Goal: Information Seeking & Learning: Check status

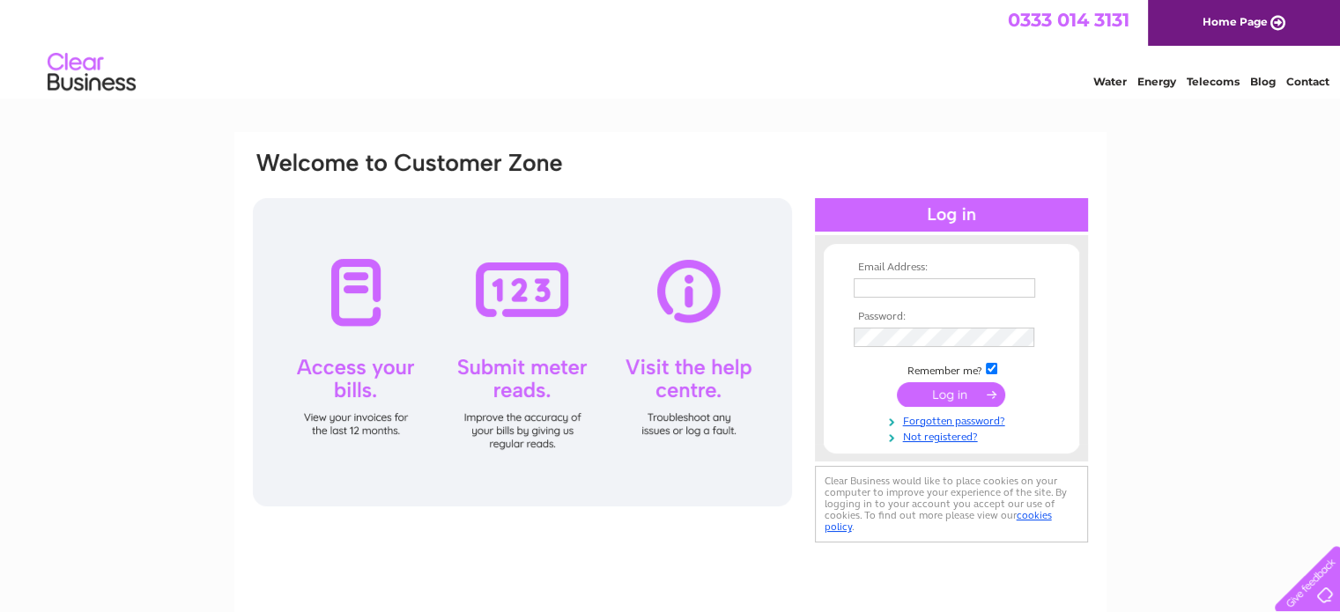
type input "wilsonl19@yahoo.com"
click at [961, 397] on input "submit" at bounding box center [951, 394] width 108 height 25
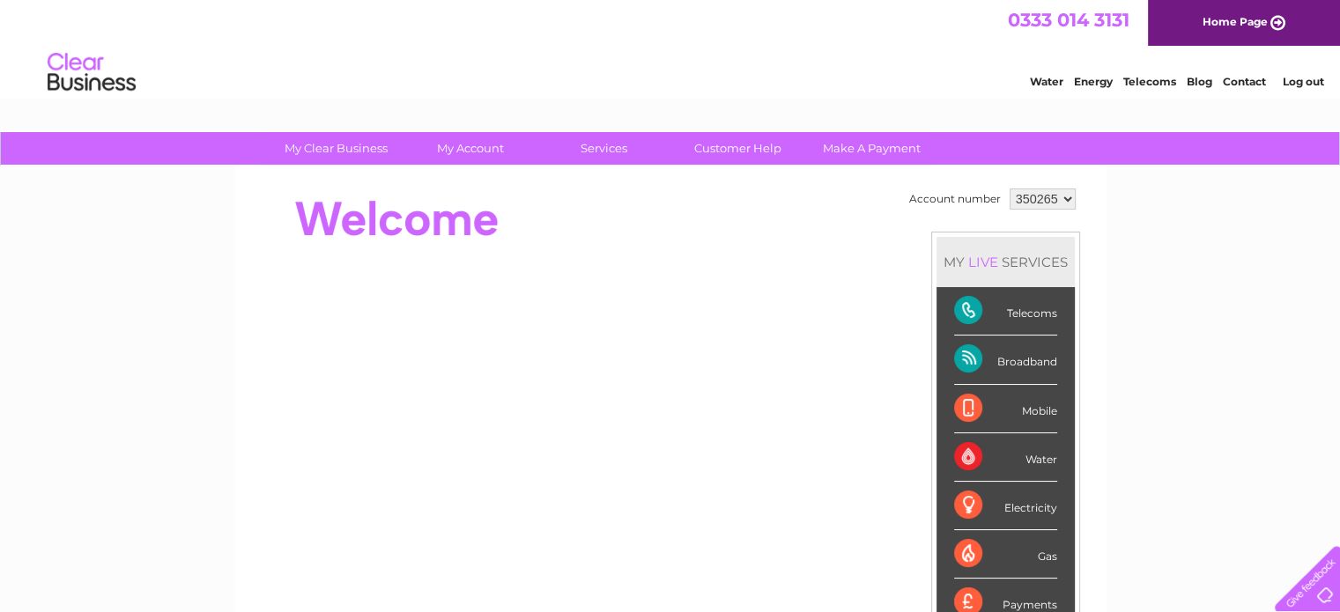
click at [1018, 362] on div "Broadband" at bounding box center [1005, 360] width 103 height 48
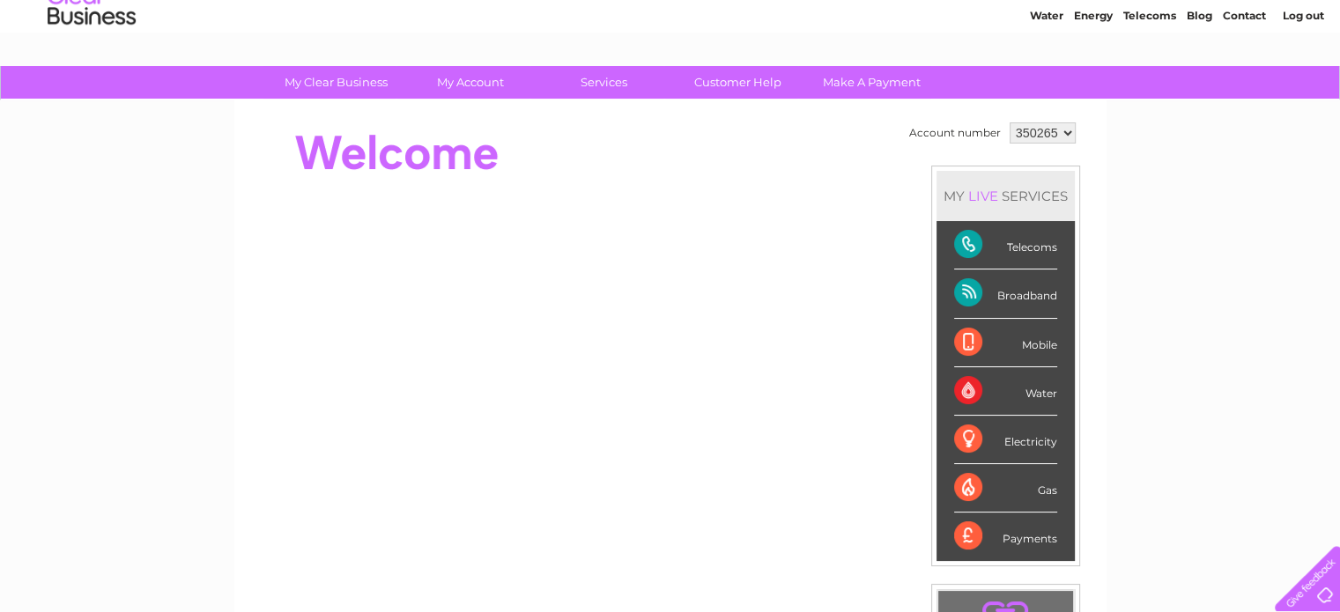
scroll to position [64, 0]
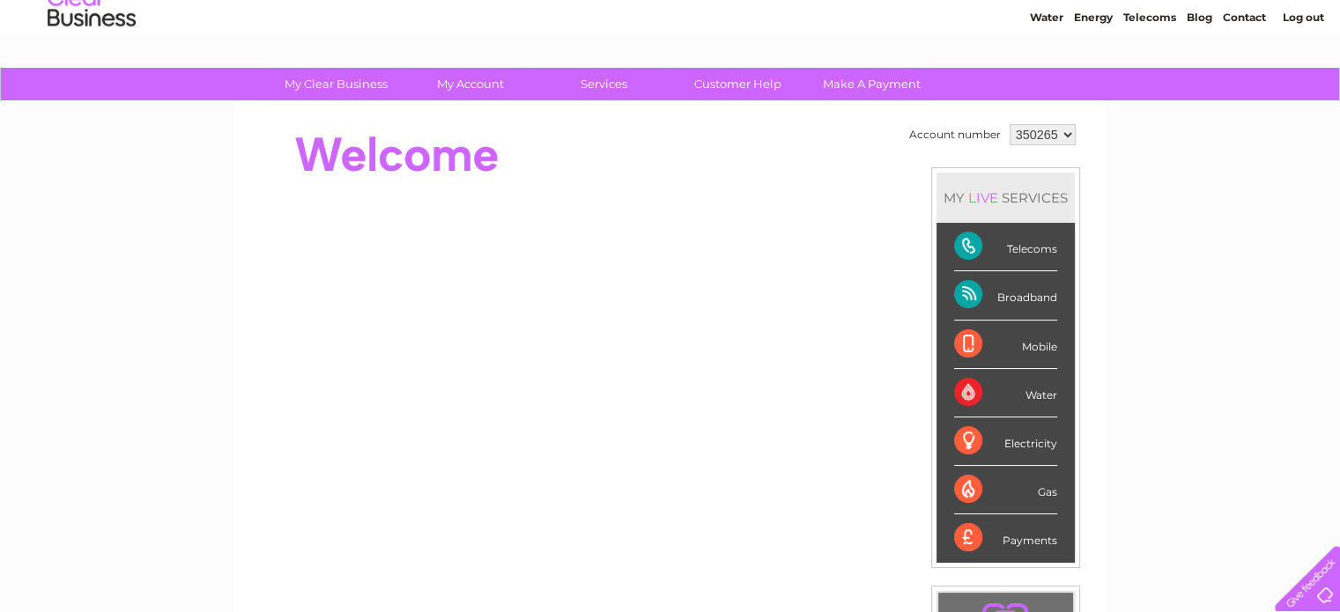
click at [979, 287] on div "Broadband" at bounding box center [1005, 295] width 103 height 48
click at [1011, 289] on div "Broadband" at bounding box center [1005, 295] width 103 height 48
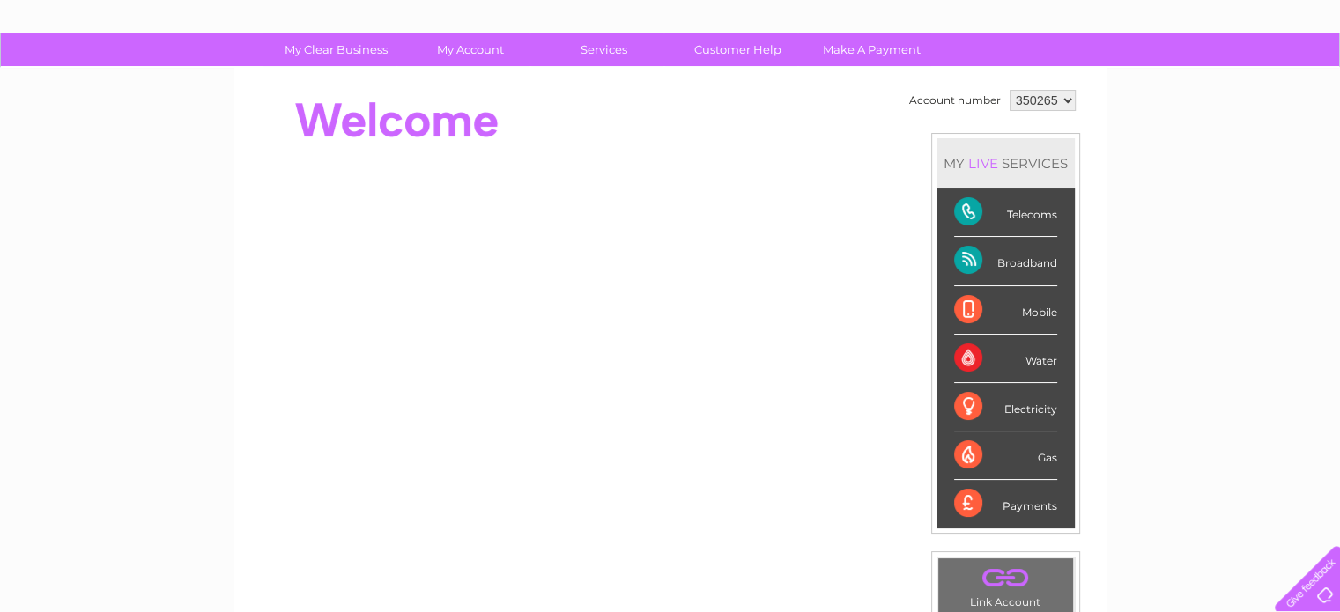
scroll to position [92, 0]
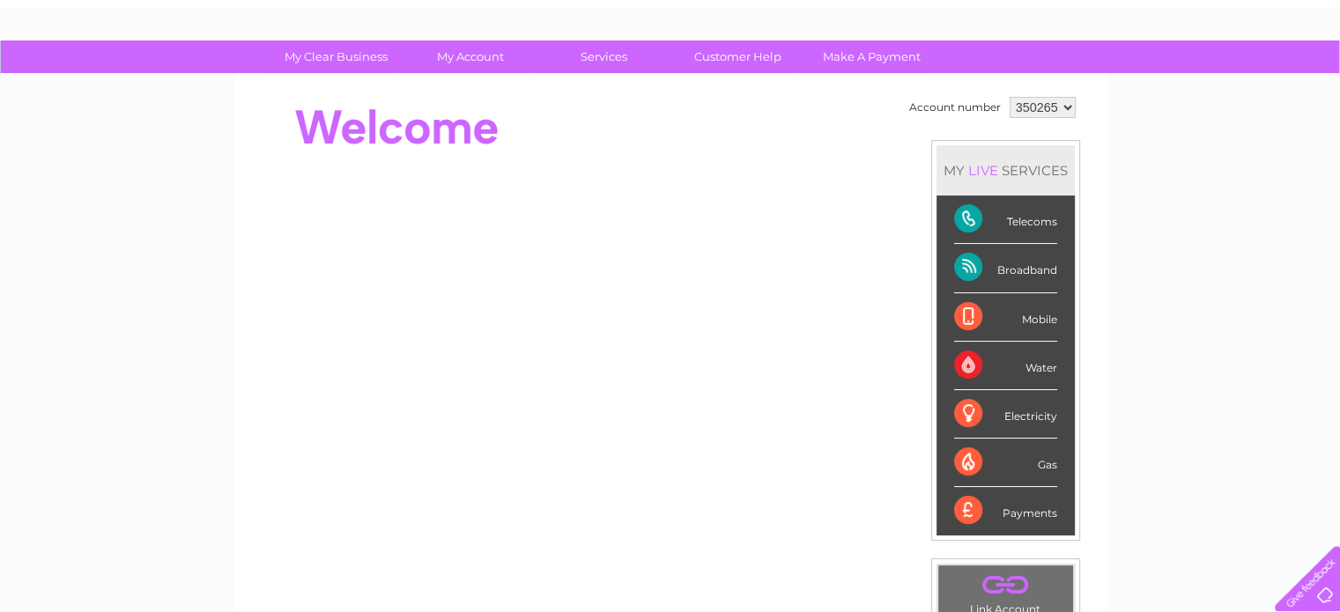
click at [1008, 262] on div "Broadband" at bounding box center [1005, 268] width 103 height 48
click at [1005, 272] on div "Broadband" at bounding box center [1005, 268] width 103 height 48
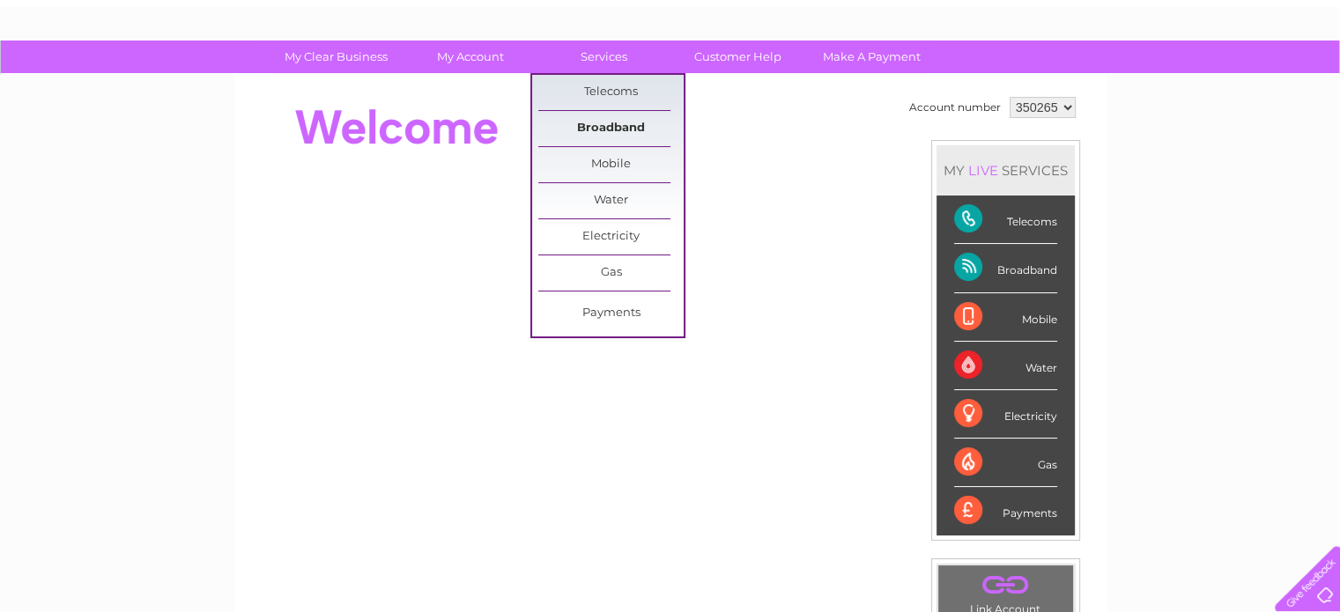
click at [602, 125] on link "Broadband" at bounding box center [610, 128] width 145 height 35
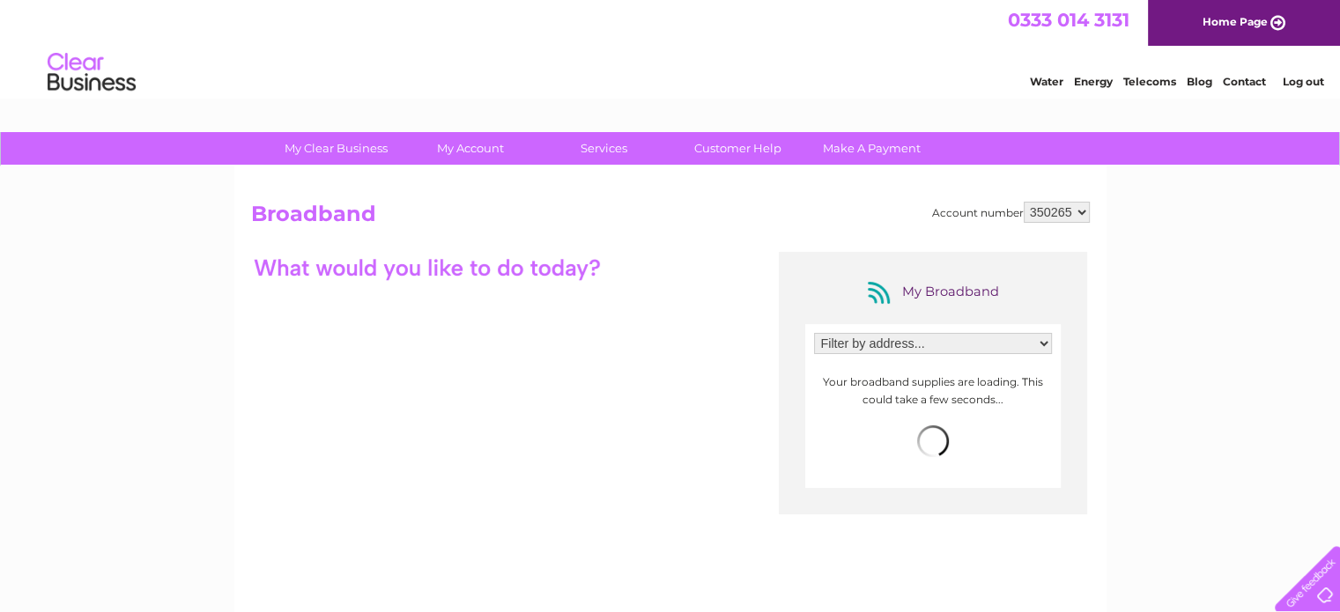
click at [1042, 349] on select "Filter by address... Lowfield Farm, Bondgate, Appleby In Westmorland, Cumbria, …" at bounding box center [933, 343] width 238 height 21
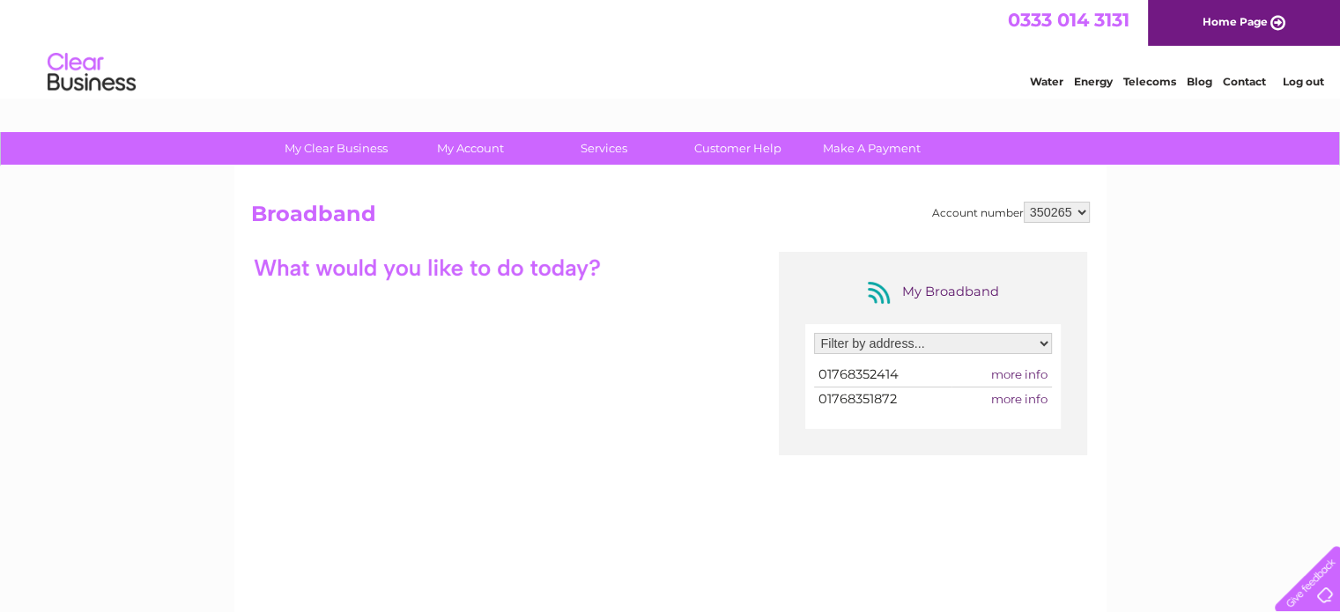
select select "1194677"
click at [814, 333] on select "Filter by address... Lowfield Farm, Bondgate, Appleby In Westmorland, Cumbria, …" at bounding box center [933, 343] width 238 height 21
click at [1022, 372] on span "more info" at bounding box center [1019, 374] width 56 height 14
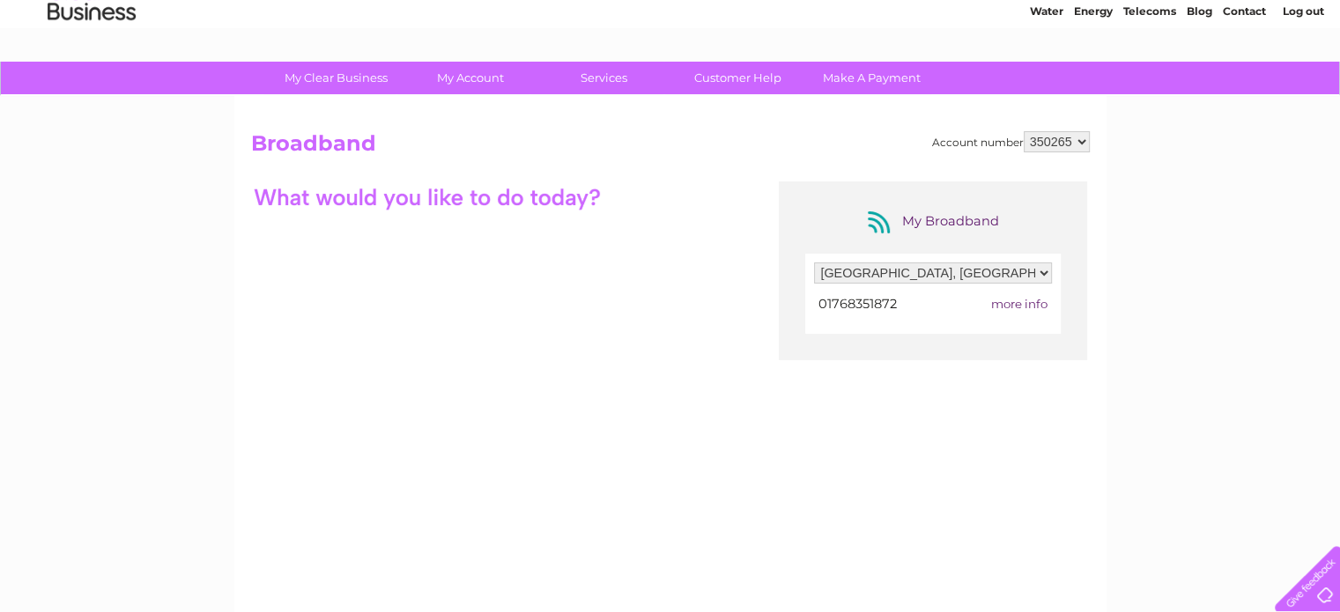
scroll to position [49, 0]
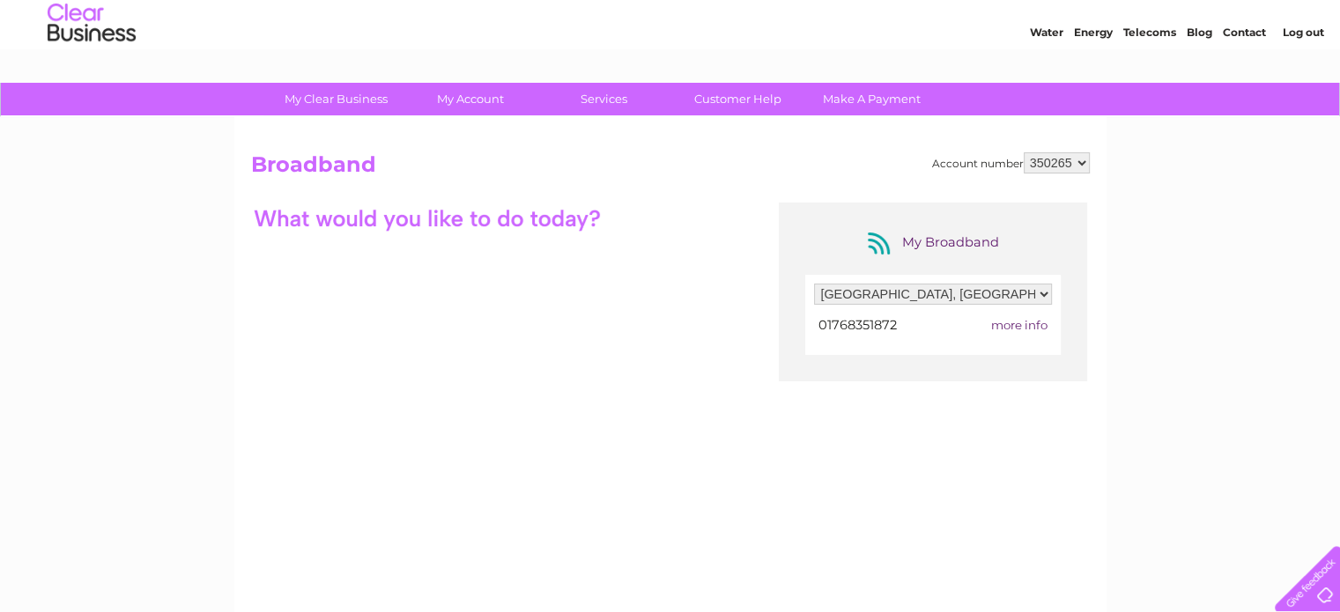
click at [1013, 324] on span "more info" at bounding box center [1019, 325] width 56 height 14
drag, startPoint x: 1013, startPoint y: 324, endPoint x: 905, endPoint y: 295, distance: 111.3
click at [905, 295] on select "Filter by address... Lowfield Farm, Bondgate, Appleby In Westmorland, Cumbria, …" at bounding box center [933, 294] width 238 height 21
click at [814, 284] on select "Filter by address... Lowfield Farm, Bondgate, Appleby In Westmorland, Cumbria, …" at bounding box center [933, 294] width 238 height 21
click at [495, 227] on div at bounding box center [427, 218] width 352 height 31
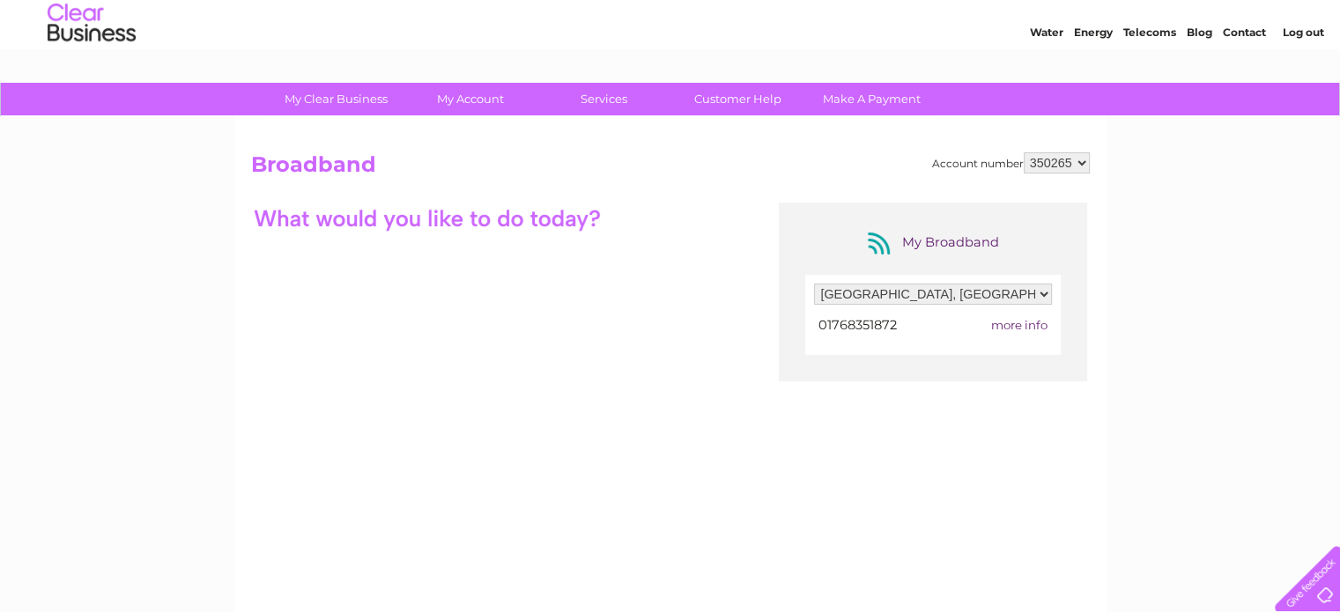
click at [504, 235] on div "My Broadband Filter by address... Lowfield Farm, Bondgate, Appleby In Westmorla…" at bounding box center [670, 375] width 839 height 344
click at [1025, 320] on span "more info" at bounding box center [1019, 325] width 56 height 14
click at [981, 292] on select "Filter by address... [GEOGRAPHIC_DATA], [GEOGRAPHIC_DATA], [GEOGRAPHIC_DATA] In…" at bounding box center [933, 294] width 238 height 21
click at [814, 284] on select "Filter by address... [GEOGRAPHIC_DATA], [GEOGRAPHIC_DATA], [GEOGRAPHIC_DATA] In…" at bounding box center [933, 294] width 238 height 21
click at [913, 344] on div "Filter by address... Lowfield Farm, Bondgate, Appleby In Westmorland, Cumbria, …" at bounding box center [932, 315] width 255 height 80
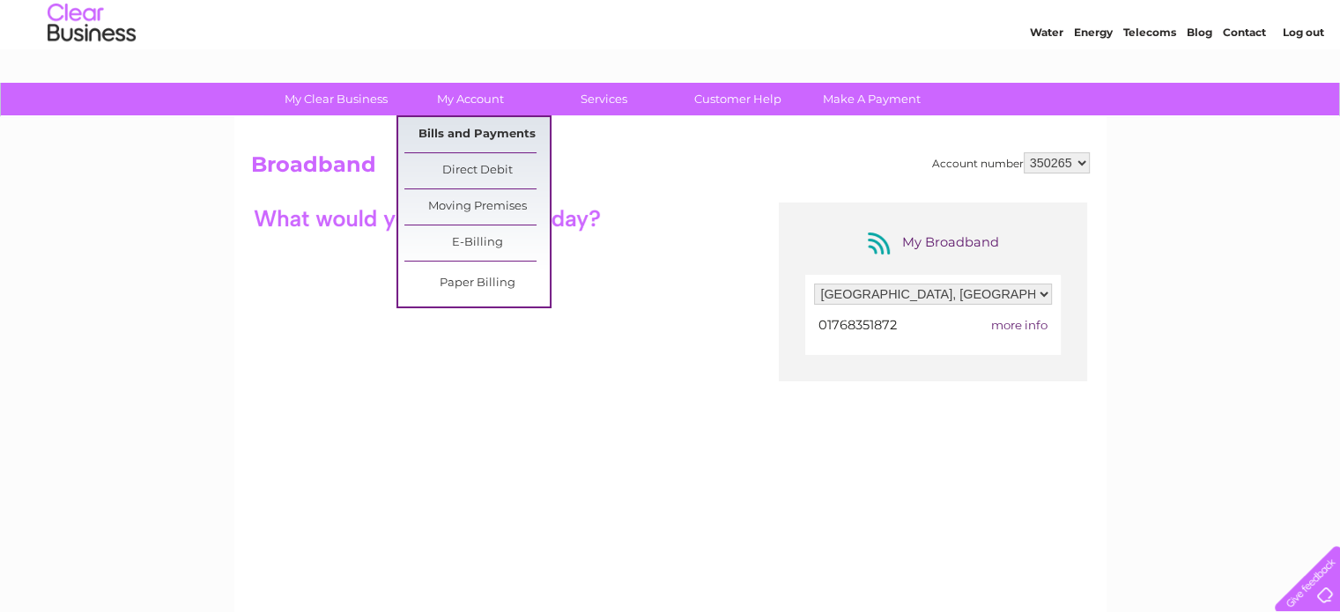
click at [478, 127] on link "Bills and Payments" at bounding box center [476, 134] width 145 height 35
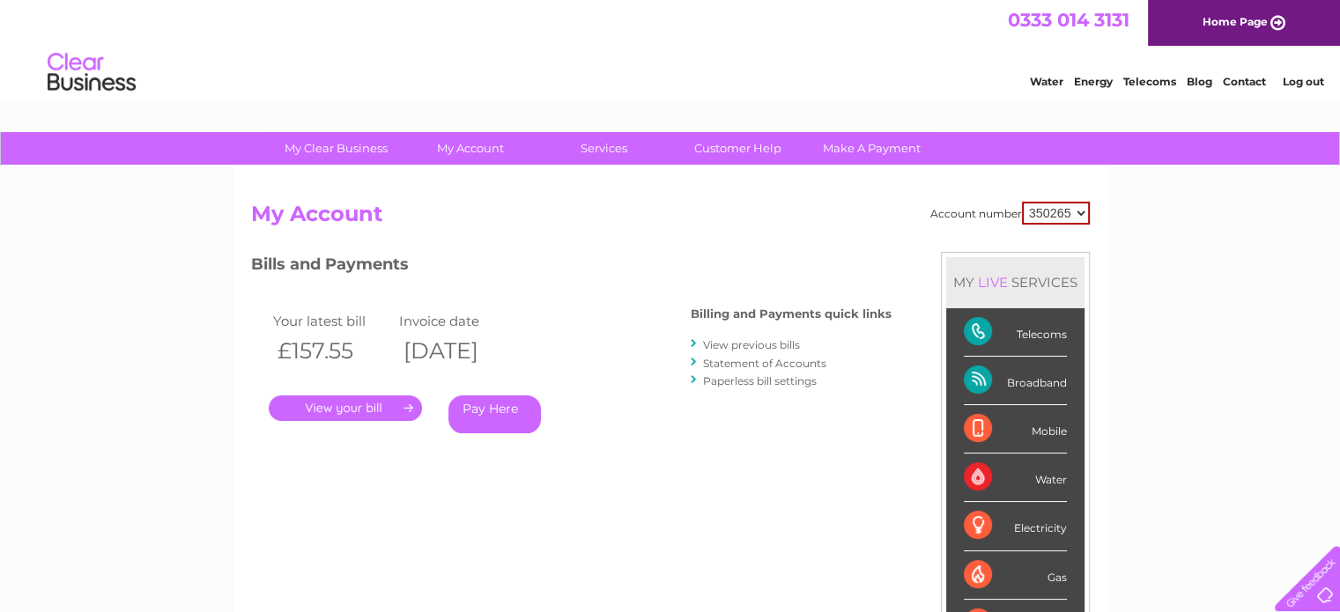
click at [1014, 383] on div "Broadband" at bounding box center [1015, 381] width 103 height 48
click at [982, 383] on div "Broadband" at bounding box center [1015, 381] width 103 height 48
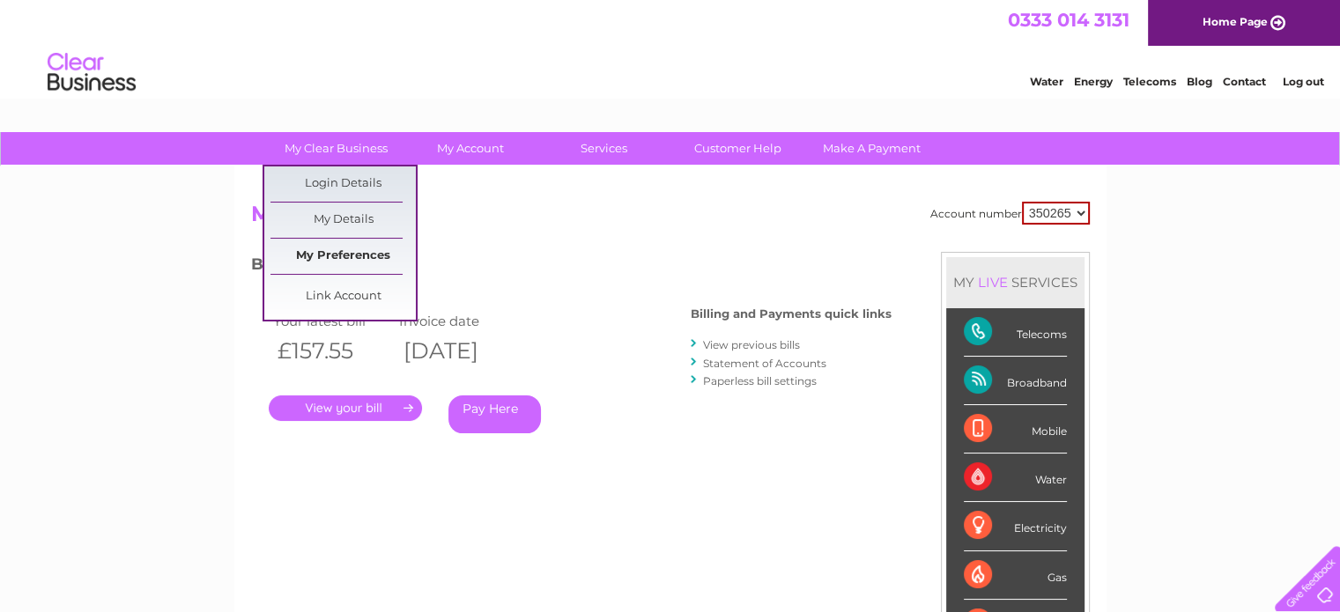
click at [338, 251] on link "My Preferences" at bounding box center [342, 256] width 145 height 35
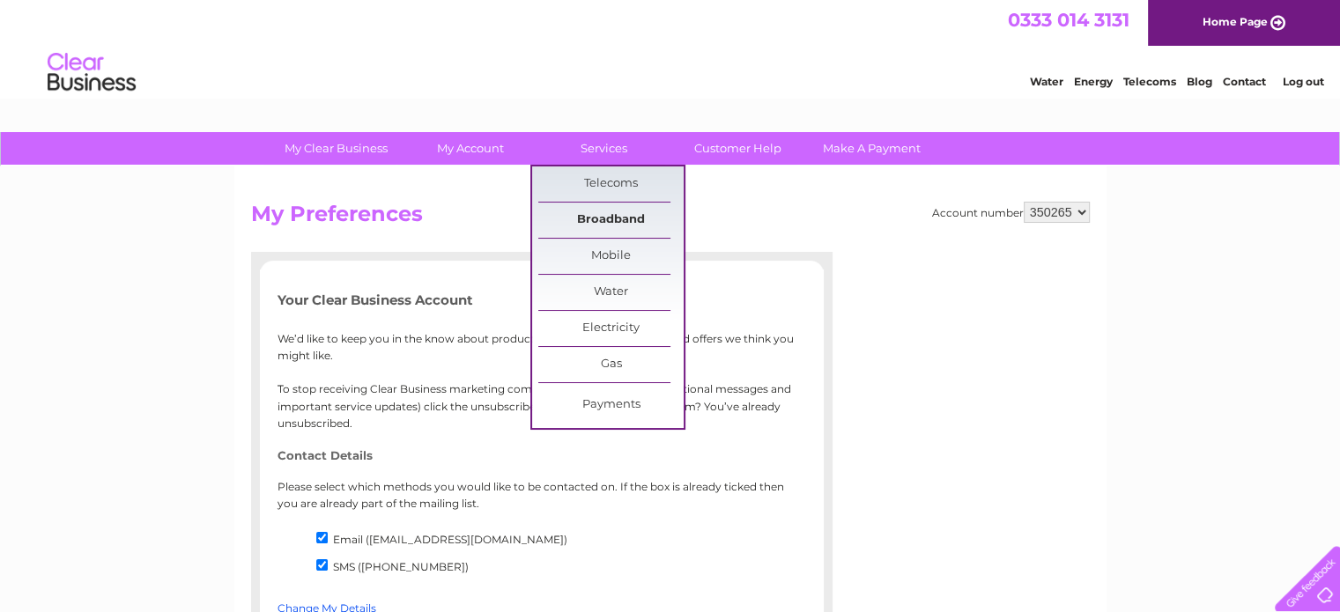
click at [621, 218] on link "Broadband" at bounding box center [610, 220] width 145 height 35
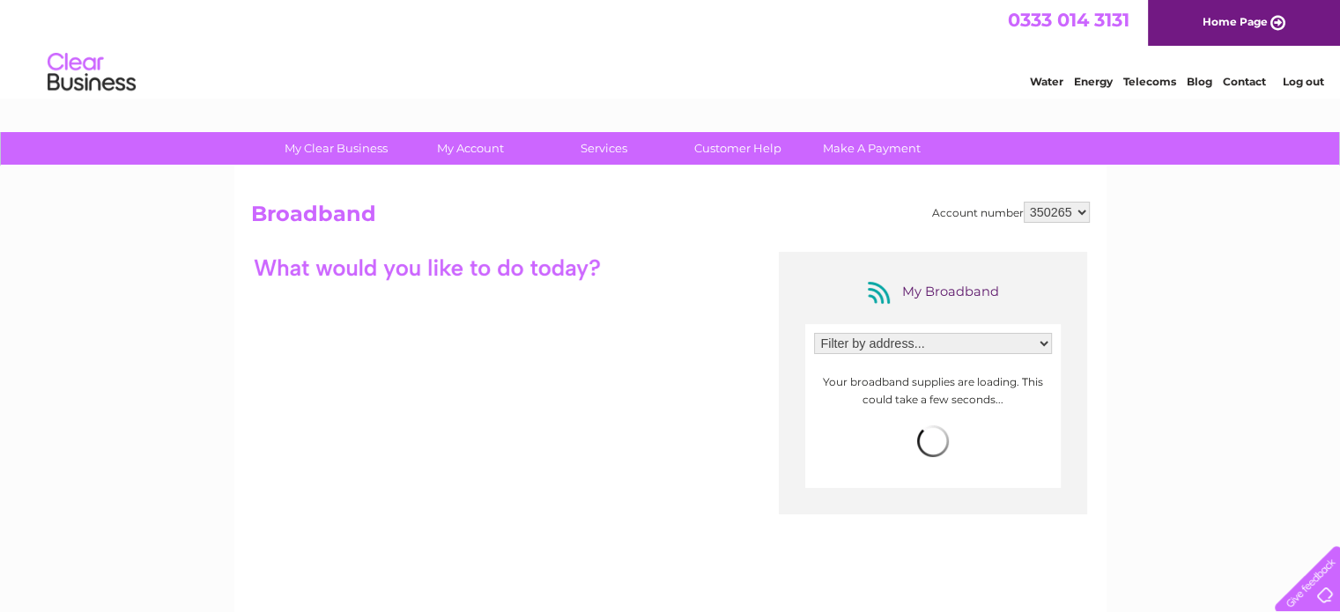
click at [1043, 345] on select "Filter by address... [GEOGRAPHIC_DATA], [GEOGRAPHIC_DATA], [GEOGRAPHIC_DATA] In…" at bounding box center [933, 343] width 238 height 21
select select "1194677"
click at [814, 333] on select "Filter by address... [GEOGRAPHIC_DATA], [GEOGRAPHIC_DATA], [GEOGRAPHIC_DATA] In…" at bounding box center [933, 343] width 238 height 21
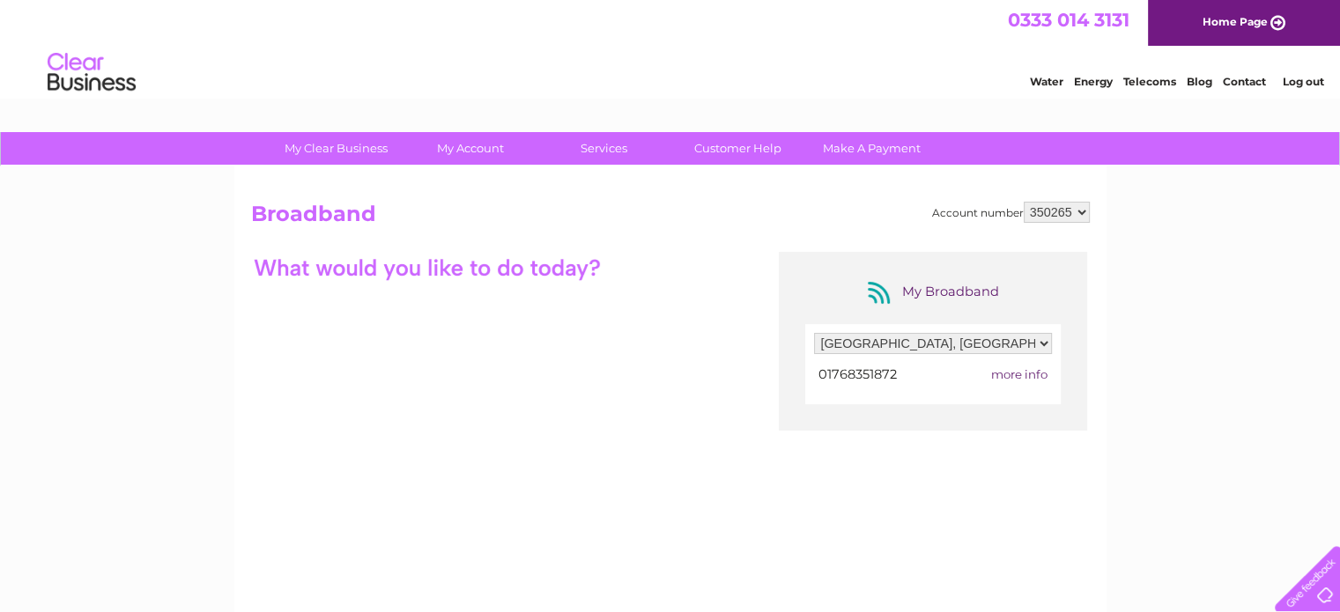
click at [1018, 373] on span "more info" at bounding box center [1019, 374] width 56 height 14
click at [997, 363] on td "more info" at bounding box center [1001, 375] width 102 height 24
click at [860, 372] on span "01768351872" at bounding box center [857, 374] width 78 height 16
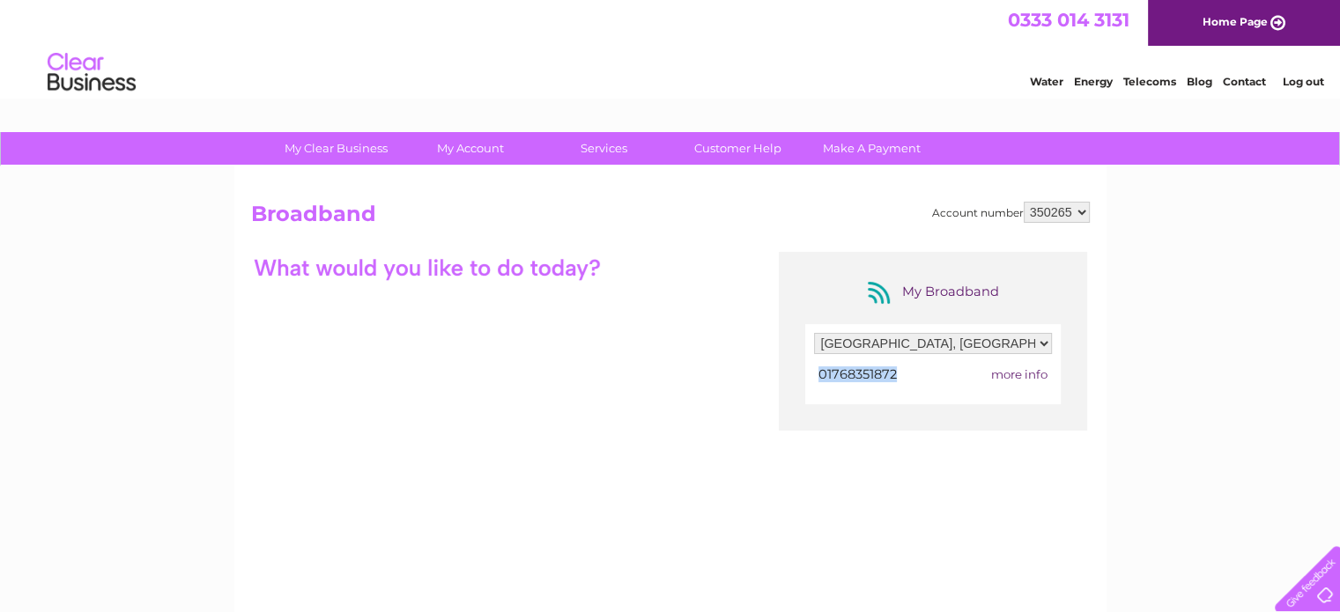
click at [860, 372] on span "01768351872" at bounding box center [857, 374] width 78 height 16
click at [1084, 208] on select "350265" at bounding box center [1056, 212] width 66 height 21
click at [1307, 78] on link "Log out" at bounding box center [1302, 81] width 41 height 13
